Goal: Task Accomplishment & Management: Manage account settings

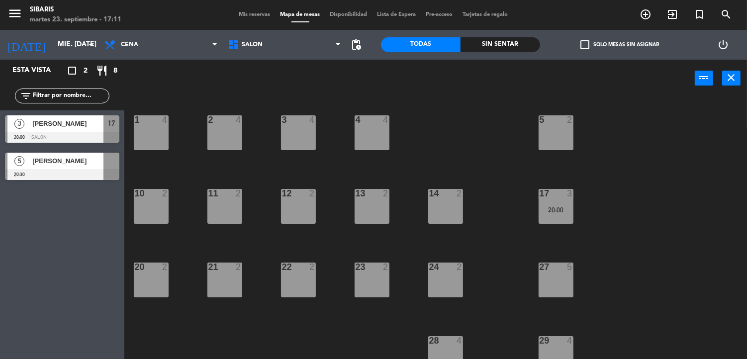
click at [64, 167] on div "[PERSON_NAME]" at bounding box center [67, 161] width 72 height 16
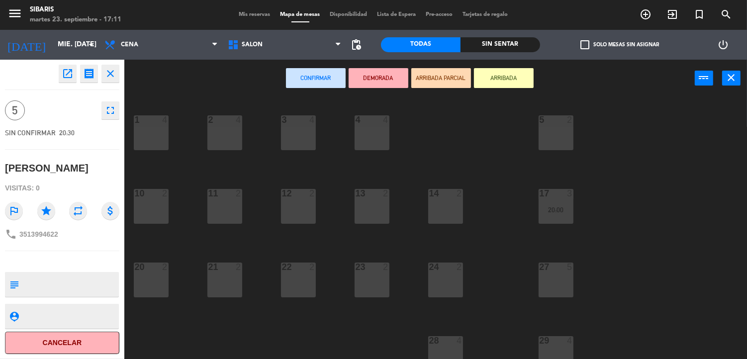
click at [71, 285] on textarea at bounding box center [70, 284] width 95 height 21
type textarea "FESTEJO CUMPLE"
click at [61, 317] on textarea at bounding box center [70, 316] width 95 height 12
click at [92, 319] on textarea at bounding box center [70, 316] width 95 height 12
type textarea "FESTEJO CUMPLE"
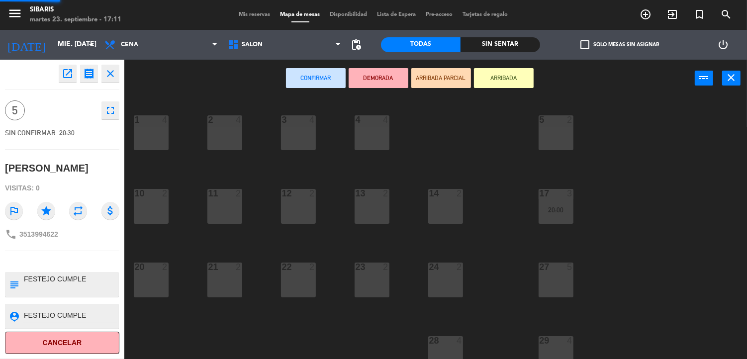
drag, startPoint x: 31, startPoint y: 140, endPoint x: 86, endPoint y: 95, distance: 70.7
click at [31, 139] on div "SIN CONFIRMAR 20:30" at bounding box center [62, 133] width 114 height 18
click at [86, 76] on icon "receipt" at bounding box center [89, 74] width 12 height 12
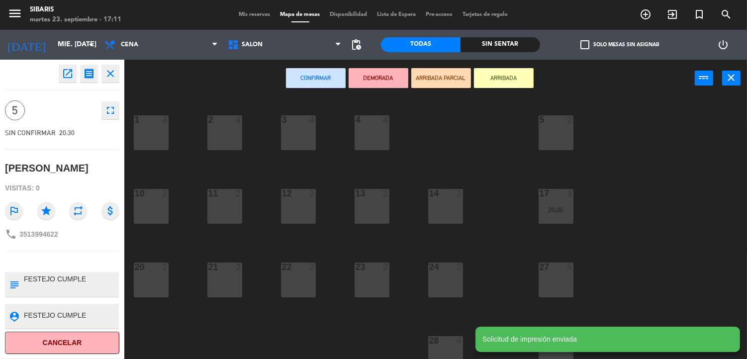
click at [72, 76] on icon "open_in_new" at bounding box center [68, 74] width 12 height 12
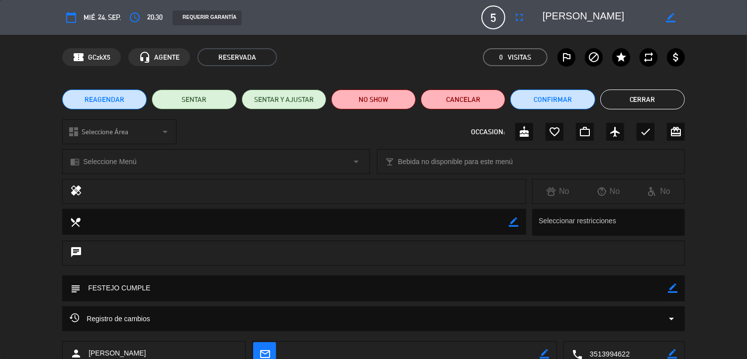
click at [617, 97] on button "Cerrar" at bounding box center [642, 99] width 85 height 20
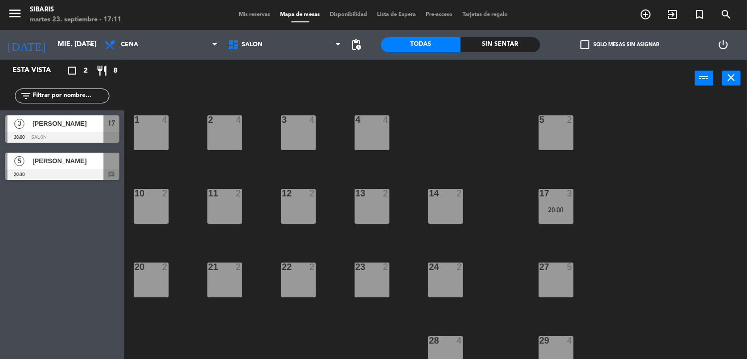
click at [69, 165] on span "[PERSON_NAME]" at bounding box center [67, 161] width 71 height 10
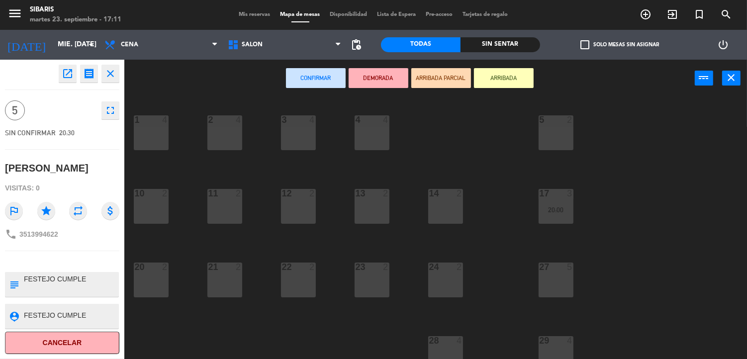
click at [242, 12] on span "Mis reservas" at bounding box center [254, 14] width 41 height 5
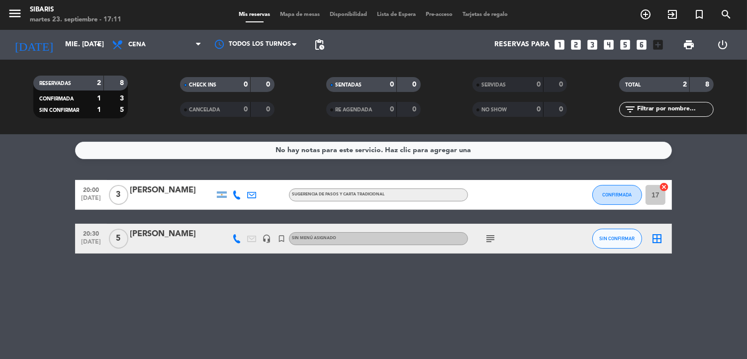
click at [295, 14] on span "Mapa de mesas" at bounding box center [300, 14] width 50 height 5
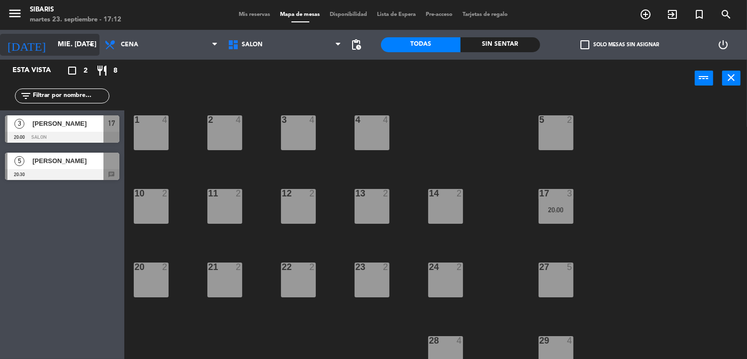
click at [94, 44] on icon "arrow_drop_down" at bounding box center [91, 45] width 12 height 12
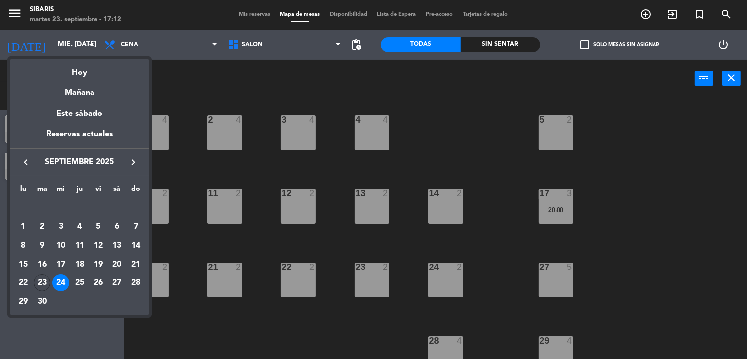
click at [91, 45] on div at bounding box center [373, 179] width 747 height 359
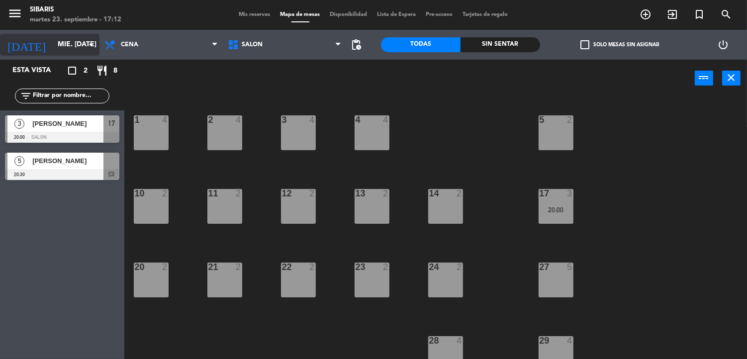
click at [91, 44] on icon "arrow_drop_down" at bounding box center [91, 45] width 12 height 12
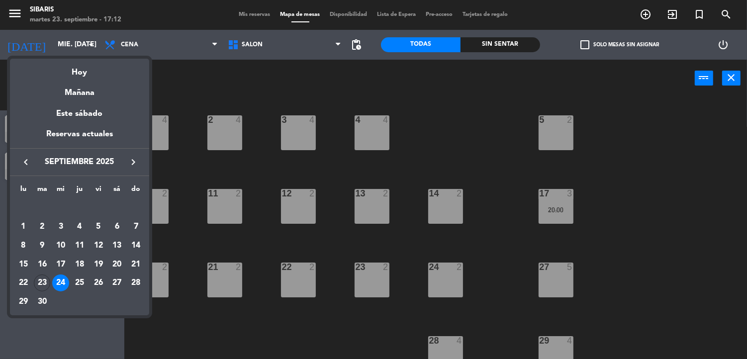
drag, startPoint x: 45, startPoint y: 284, endPoint x: 50, endPoint y: 281, distance: 5.1
click at [49, 282] on div "23" at bounding box center [42, 282] width 17 height 17
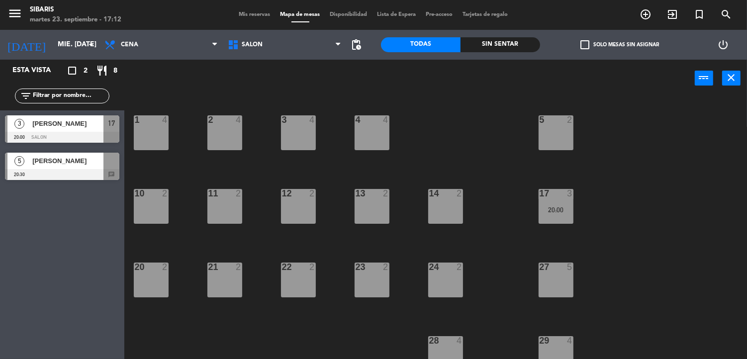
type input "[DATE] sep."
